Goal: Task Accomplishment & Management: Use online tool/utility

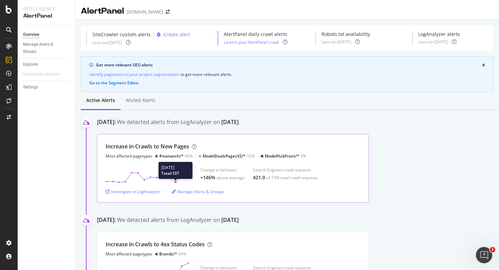
scroll to position [2, 0]
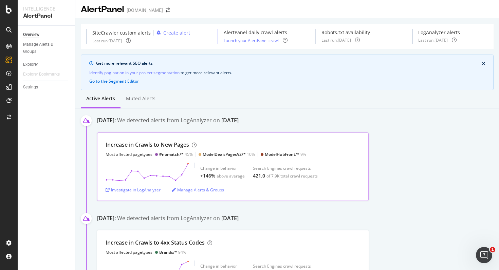
click at [145, 188] on div "Investigate in LogAnalyzer" at bounding box center [132, 190] width 55 height 6
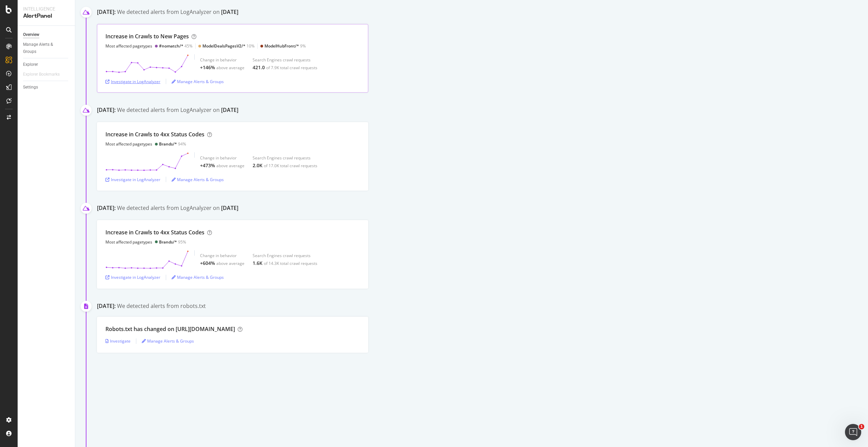
scroll to position [110, 0]
click at [146, 181] on div "Investigate in LogAnalyzer" at bounding box center [132, 180] width 55 height 6
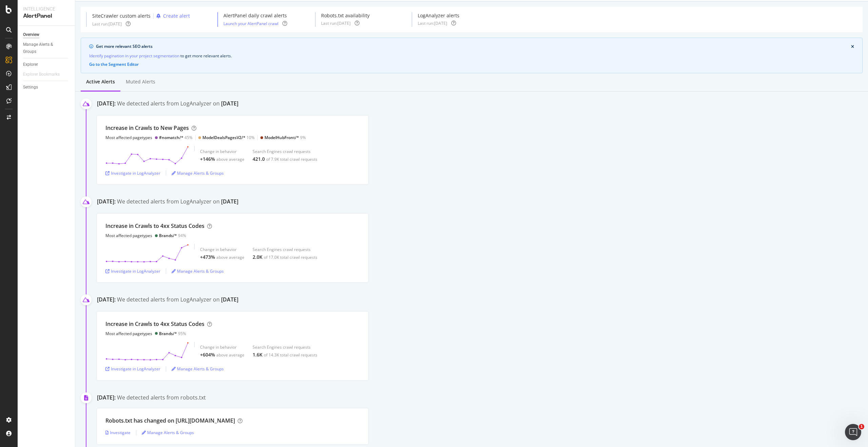
scroll to position [0, 0]
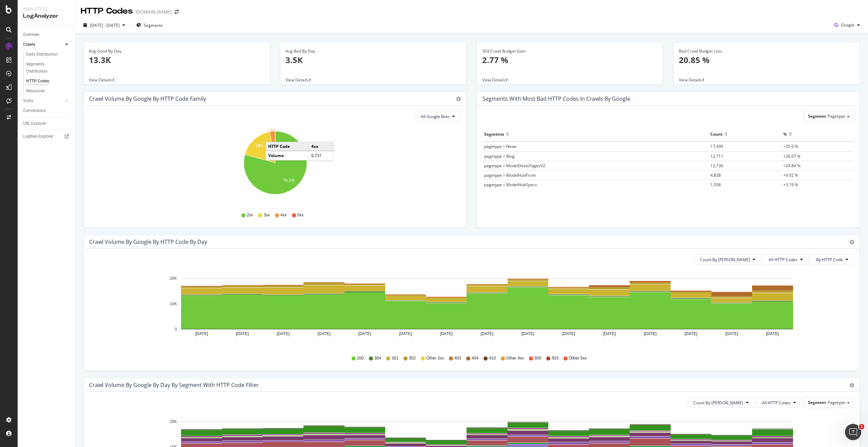
click at [272, 135] on icon "A chart." at bounding box center [272, 147] width 5 height 32
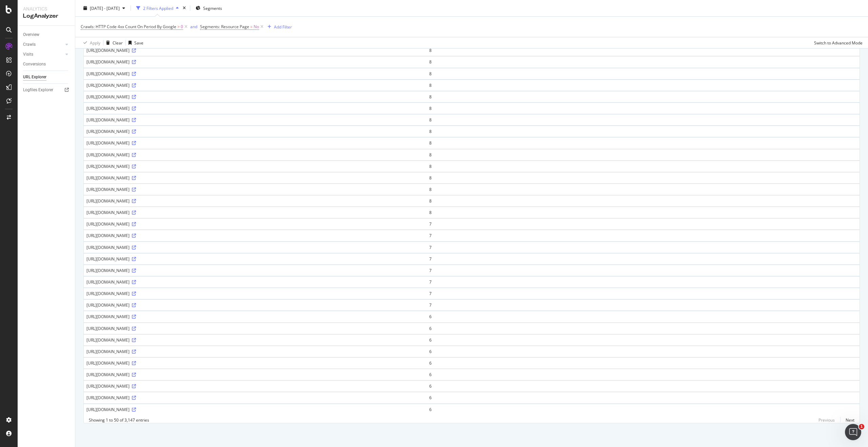
scroll to position [281, 0]
click at [427, 367] on td "https://www.carwow.es/ofertas/hyundai/ioniq-ev?responsiveads_&utm_source=google…" at bounding box center [255, 364] width 343 height 12
click at [136, 364] on icon at bounding box center [134, 363] width 4 height 4
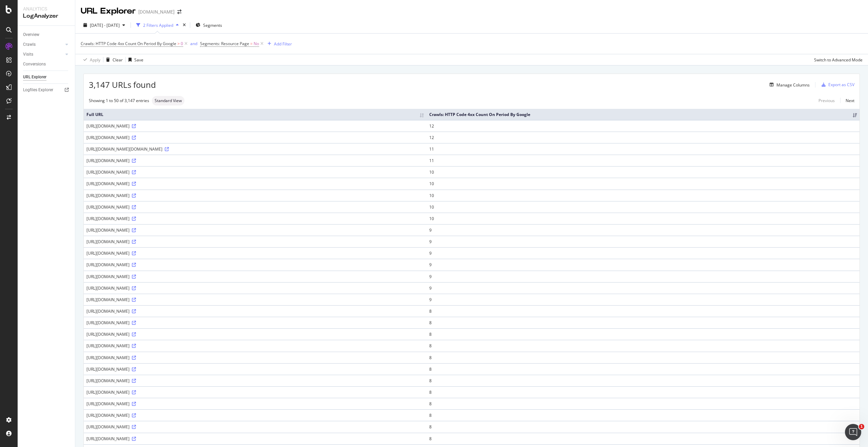
scroll to position [2, 0]
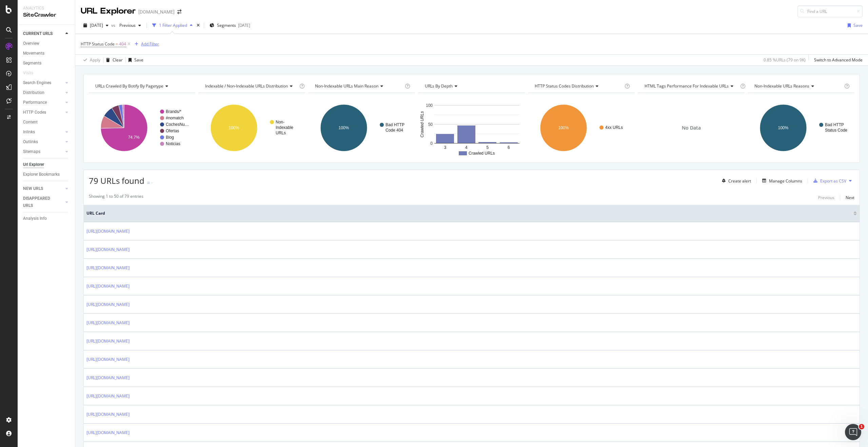
click at [149, 45] on div "Add Filter" at bounding box center [150, 44] width 18 height 6
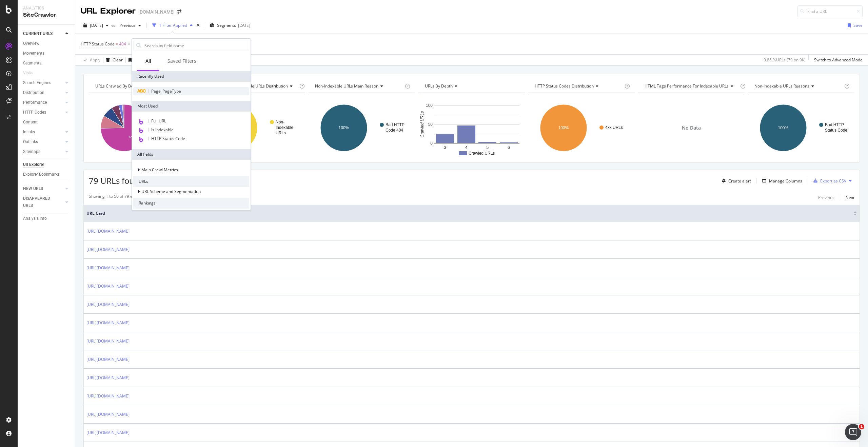
click at [170, 87] on div "Page_PageType" at bounding box center [191, 91] width 116 height 8
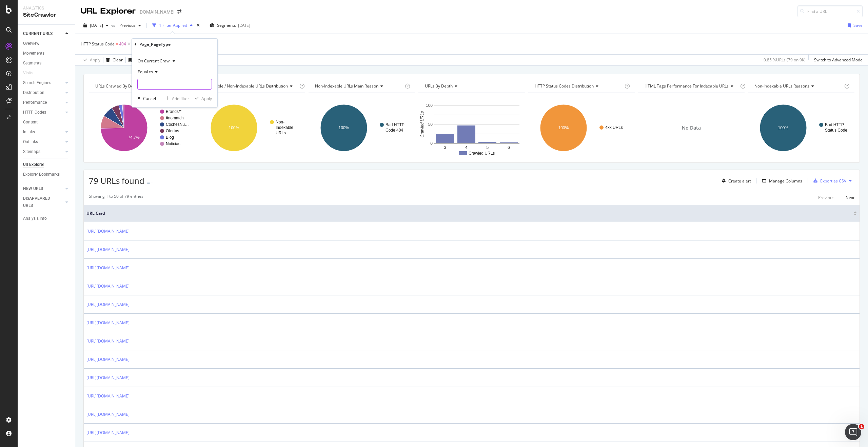
click at [169, 81] on input "text" at bounding box center [175, 84] width 74 height 11
type input "b"
type input "Brands"
click at [204, 99] on div "Apply" at bounding box center [206, 99] width 11 height 6
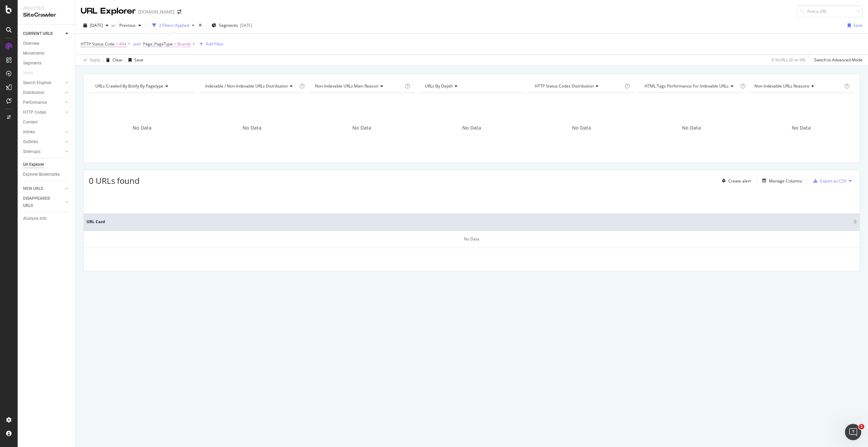
click at [188, 44] on span "Brands" at bounding box center [184, 43] width 14 height 9
click at [213, 83] on div at bounding box center [218, 83] width 10 height 11
click at [178, 80] on input "text" at bounding box center [186, 83] width 74 height 11
type input "#nomatch"
click at [220, 99] on div "Apply" at bounding box center [218, 98] width 11 height 6
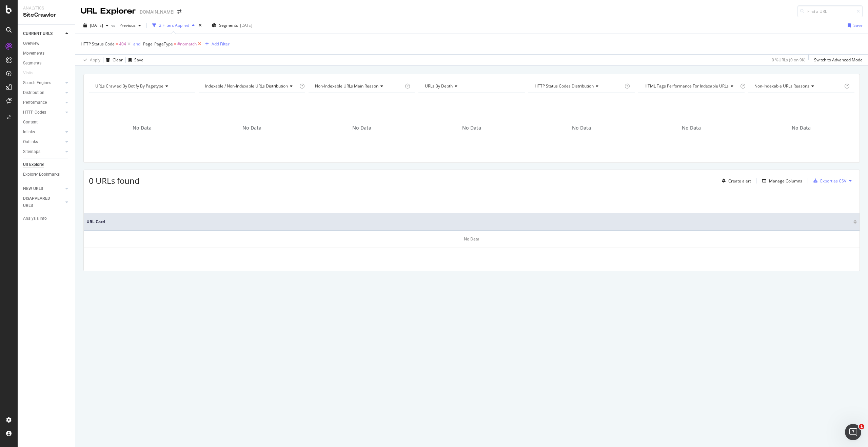
click at [199, 45] on icon at bounding box center [200, 44] width 6 height 7
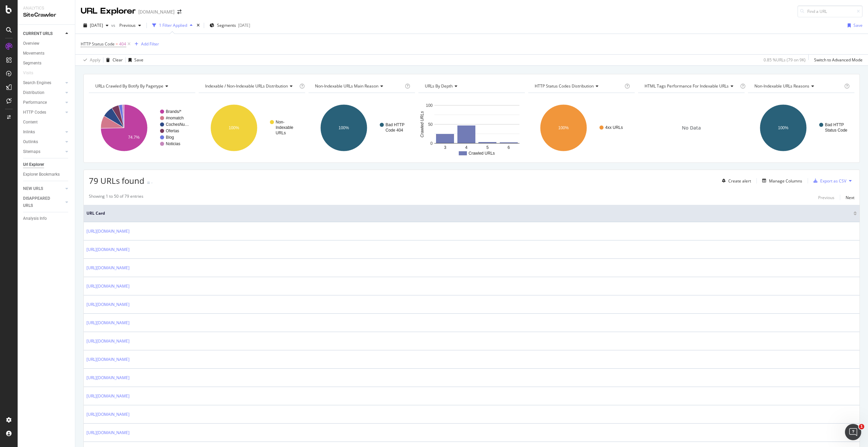
click at [852, 430] on icon "Open Intercom Messenger" at bounding box center [853, 432] width 11 height 11
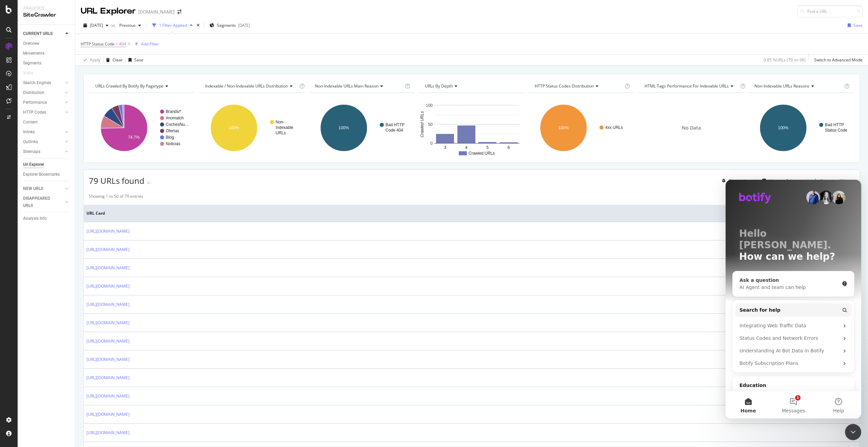
click at [779, 284] on div "AI Agent and team can help" at bounding box center [790, 287] width 100 height 7
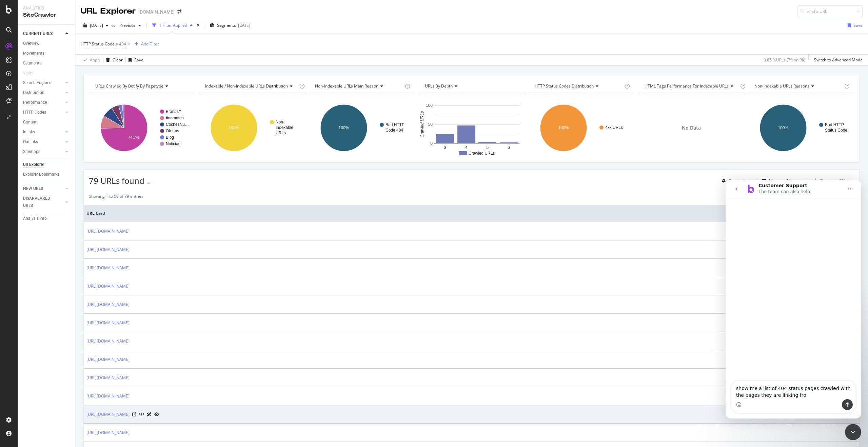
type textarea "show me a list of 404 status pages crawled with the pages they are linking from"
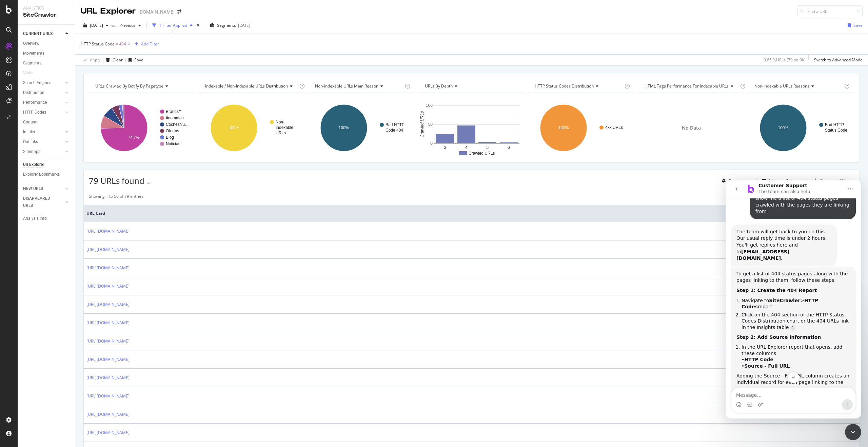
scroll to position [48, 0]
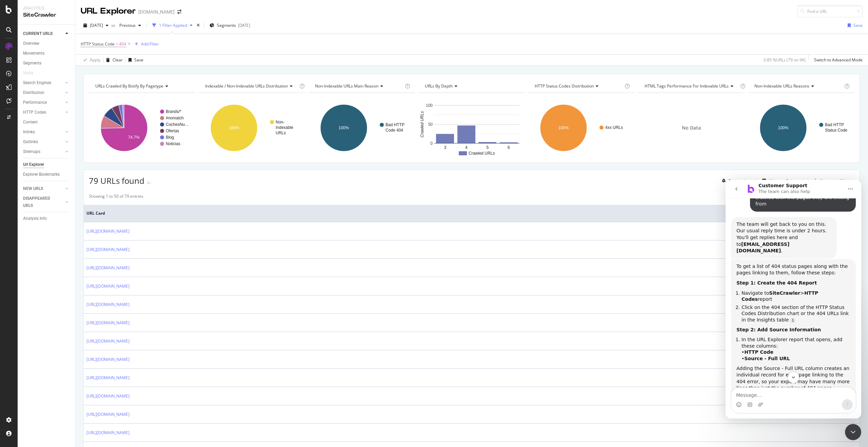
click at [12, 31] on div at bounding box center [8, 29] width 11 height 11
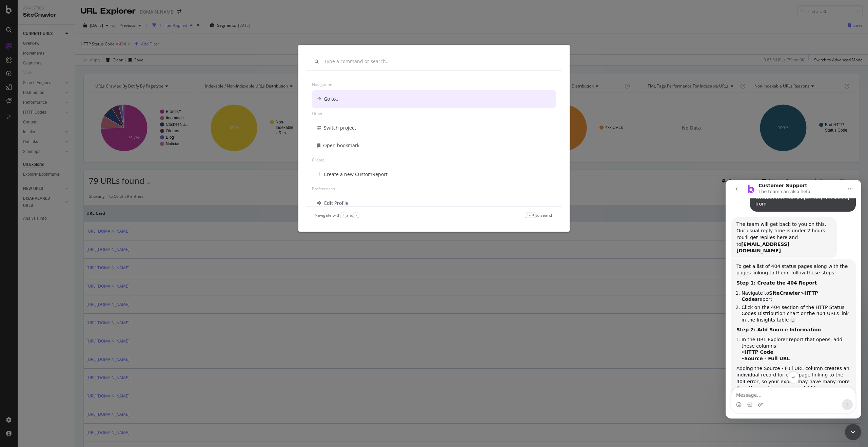
click at [4, 141] on div "Navigation Go to... Other Switch project Open bookmark Create Create a new Cust…" at bounding box center [434, 223] width 868 height 447
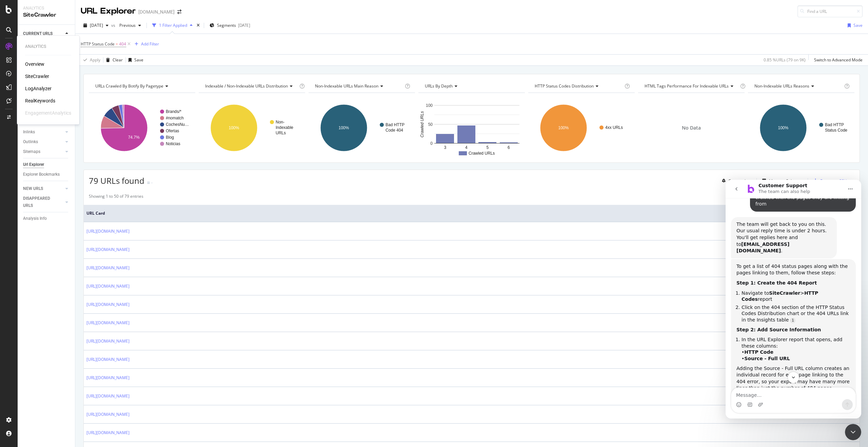
click at [42, 77] on div "SiteCrawler" at bounding box center [37, 76] width 24 height 7
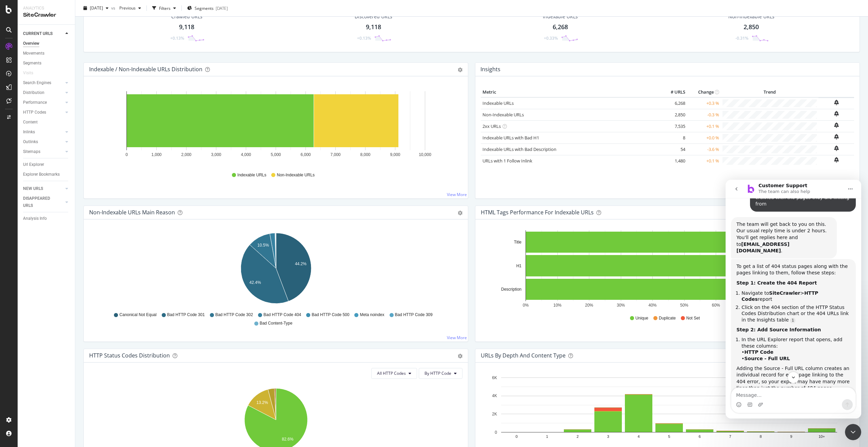
scroll to position [40, 0]
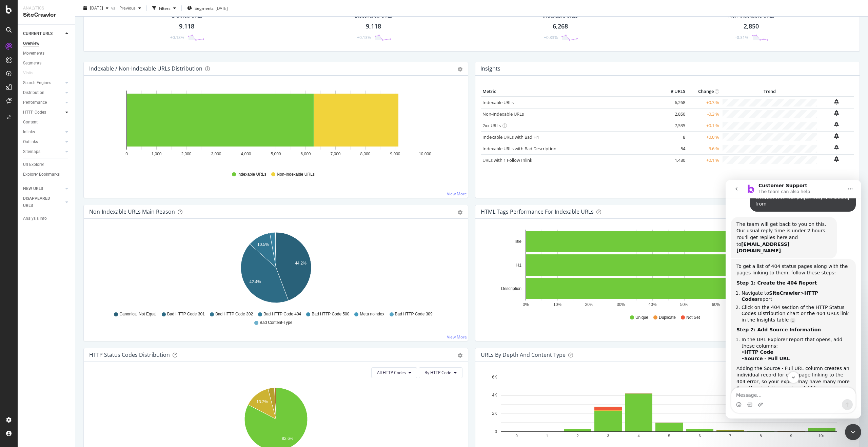
click at [65, 112] on div at bounding box center [66, 112] width 7 height 7
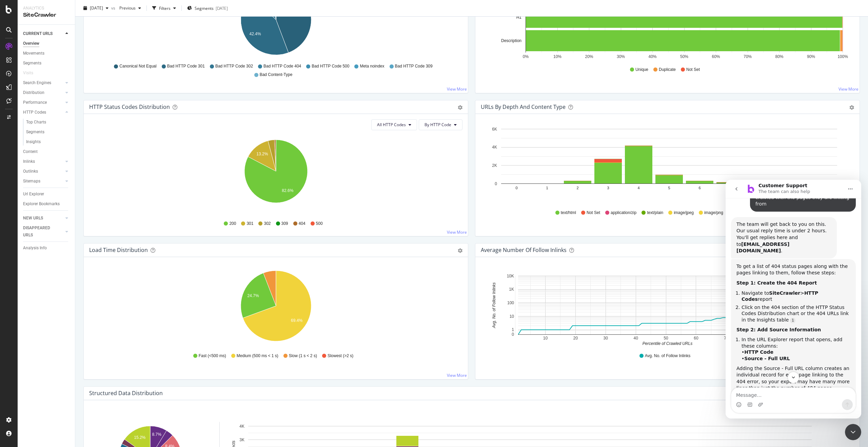
scroll to position [280, 0]
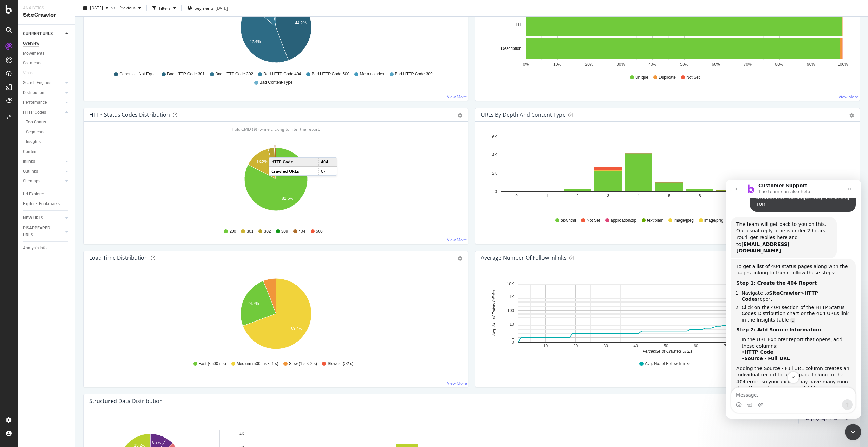
click at [275, 151] on icon "A chart." at bounding box center [275, 164] width 2 height 32
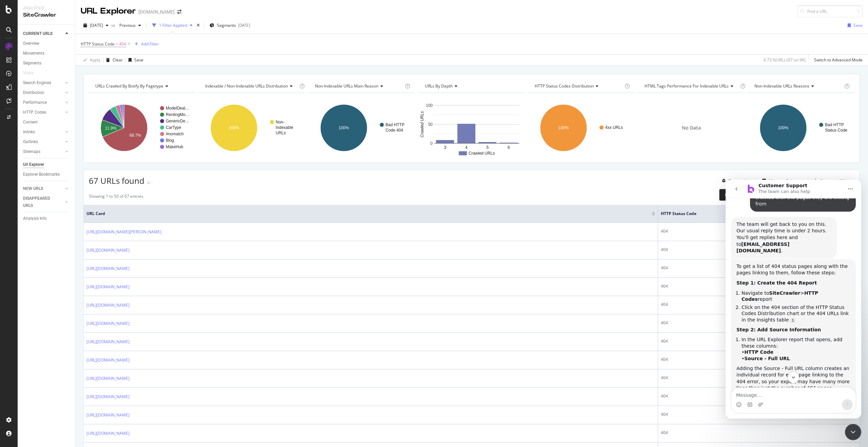
click at [734, 187] on icon "go back" at bounding box center [736, 188] width 5 height 5
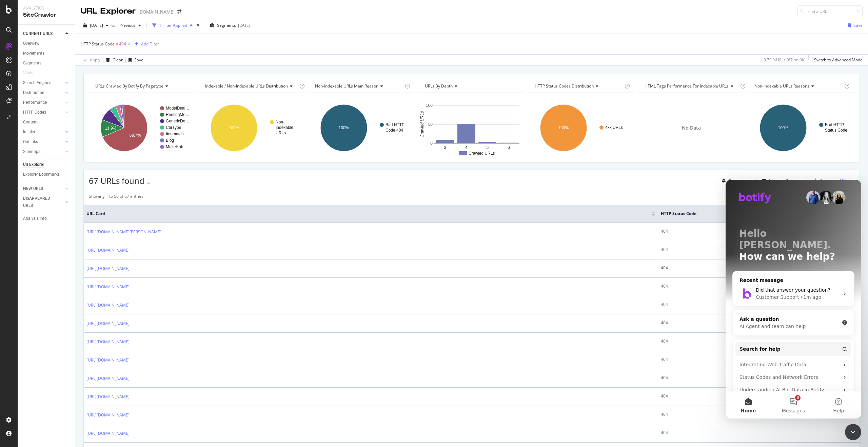
click at [692, 183] on div "67 URLs found - Create alert Manage Columns Export as CSV" at bounding box center [472, 178] width 776 height 17
click at [855, 429] on icon "Close Intercom Messenger" at bounding box center [853, 432] width 8 height 8
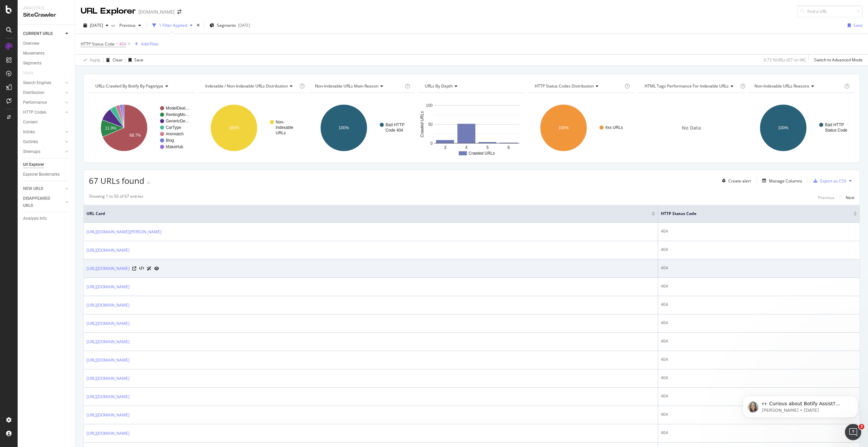
scroll to position [0, 0]
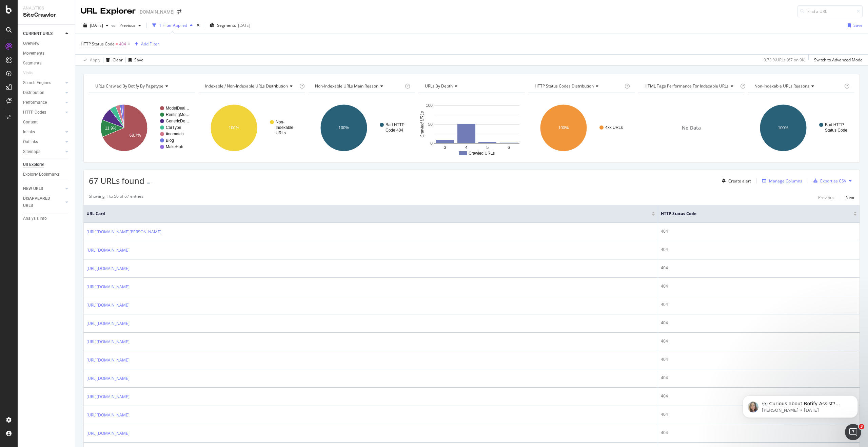
click at [777, 181] on div "Manage Columns" at bounding box center [785, 181] width 33 height 6
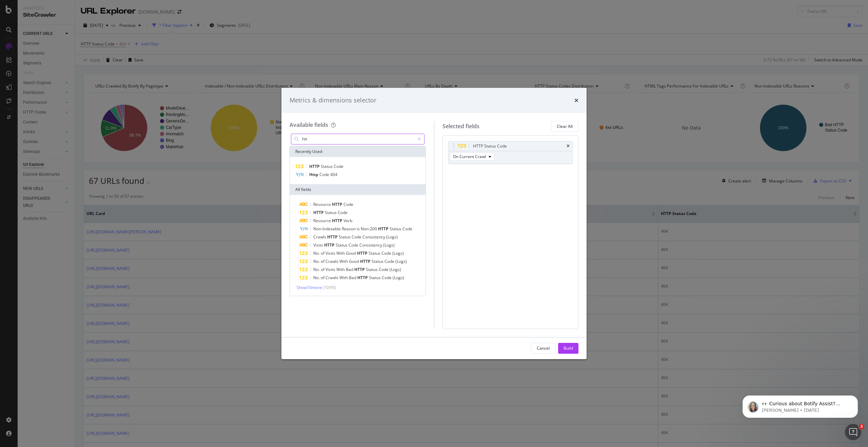
click at [320, 138] on input "htt" at bounding box center [357, 139] width 113 height 10
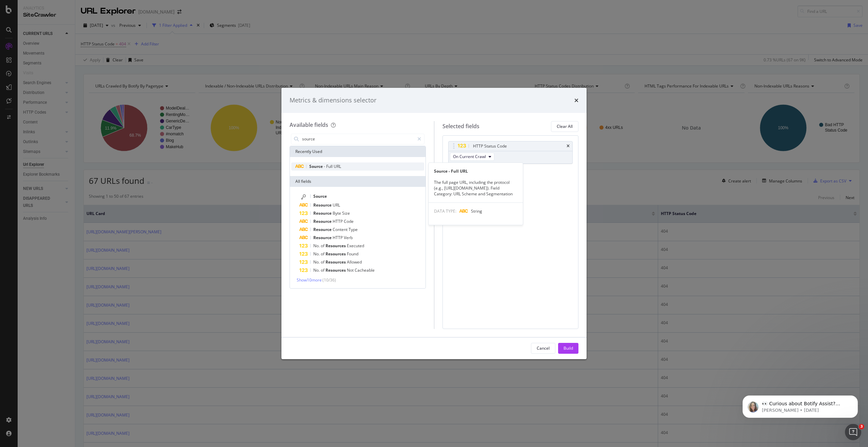
type input "source"
click at [329, 166] on span "Full" at bounding box center [329, 166] width 7 height 6
click at [566, 348] on div "Build" at bounding box center [568, 348] width 9 height 6
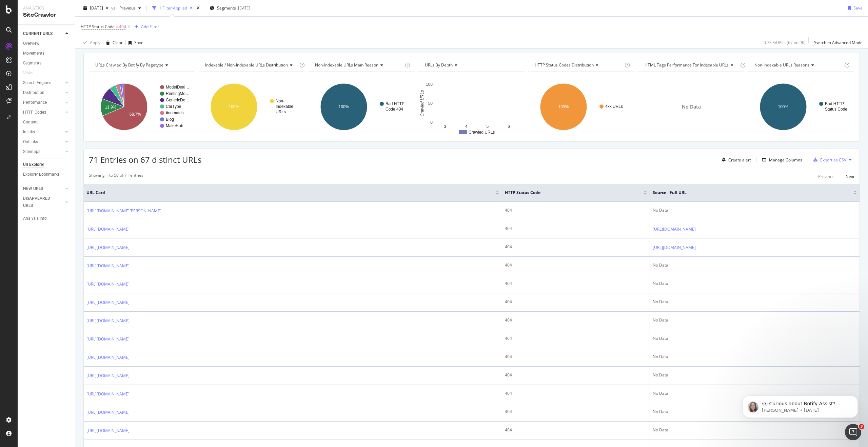
scroll to position [12, 0]
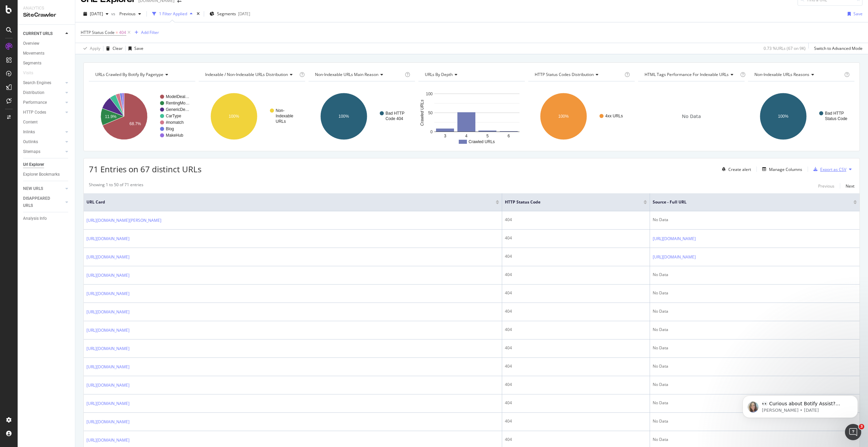
click at [823, 167] on div "Export as CSV" at bounding box center [833, 170] width 26 height 6
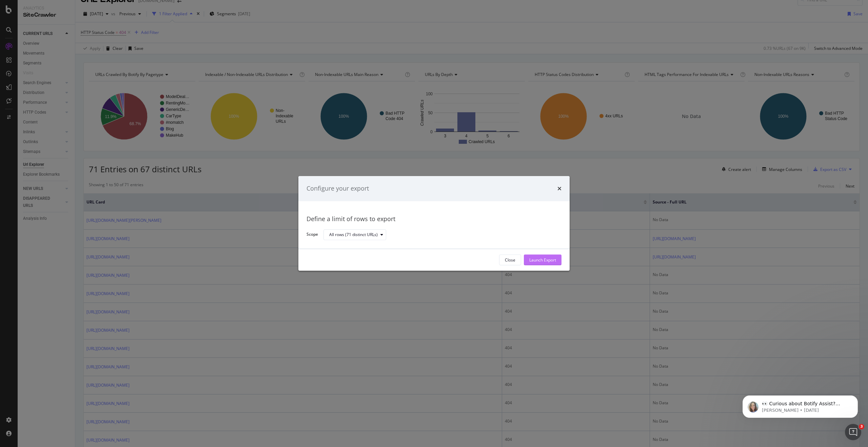
click at [531, 260] on div "Launch Export" at bounding box center [542, 260] width 27 height 6
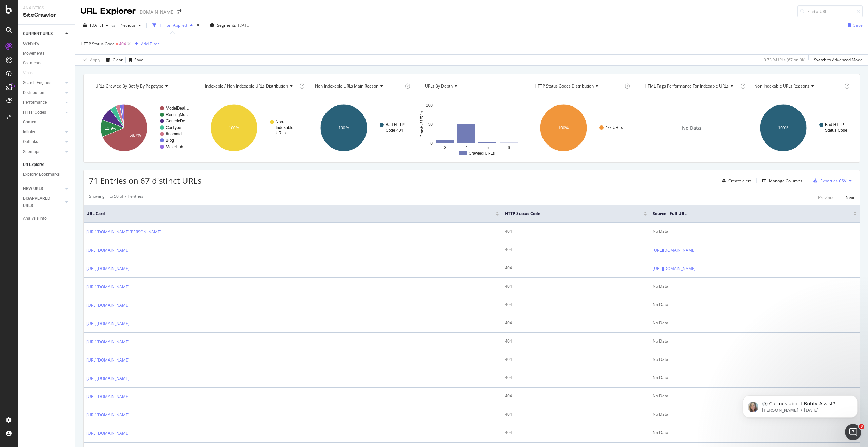
scroll to position [4, 0]
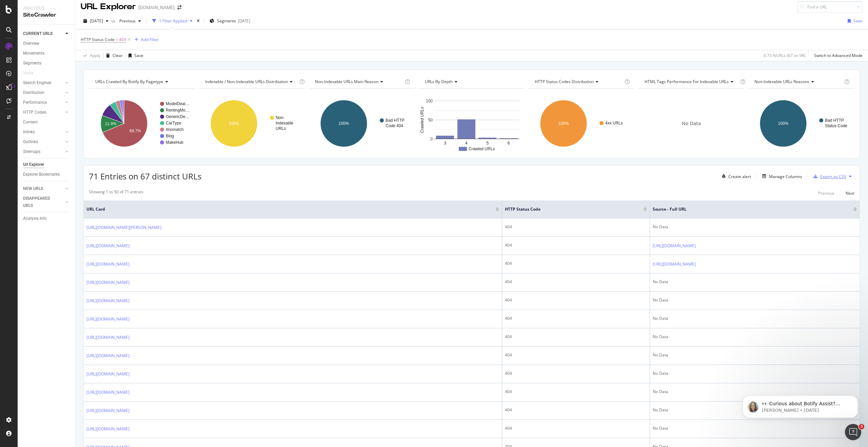
click at [834, 178] on div "Export as CSV" at bounding box center [833, 177] width 26 height 6
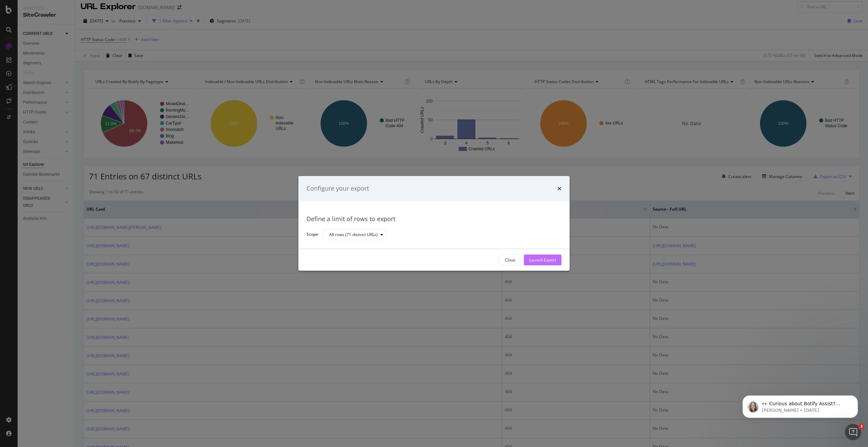
click at [530, 257] on div "Launch Export" at bounding box center [542, 260] width 27 height 6
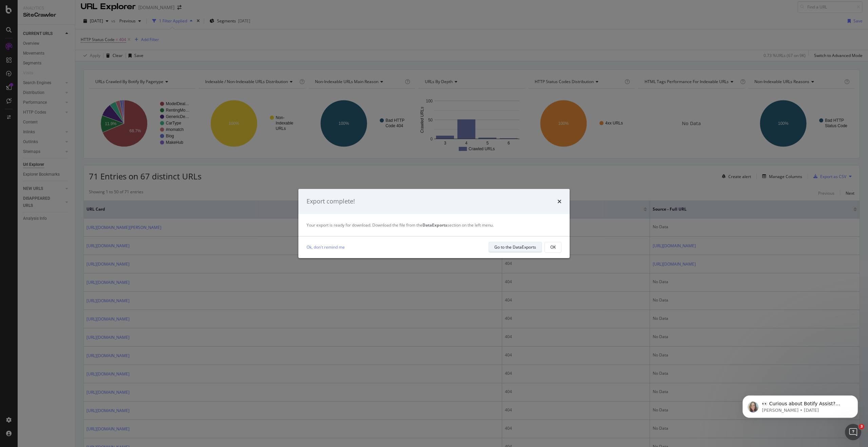
click at [524, 250] on div "Go to the DataExports" at bounding box center [515, 247] width 42 height 6
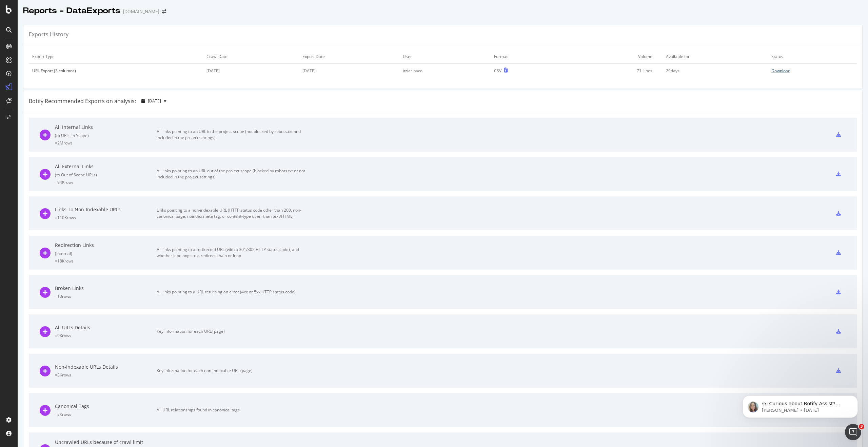
scroll to position [1, 0]
click at [782, 72] on div "Download" at bounding box center [781, 70] width 19 height 6
